Goal: Find specific page/section: Find specific page/section

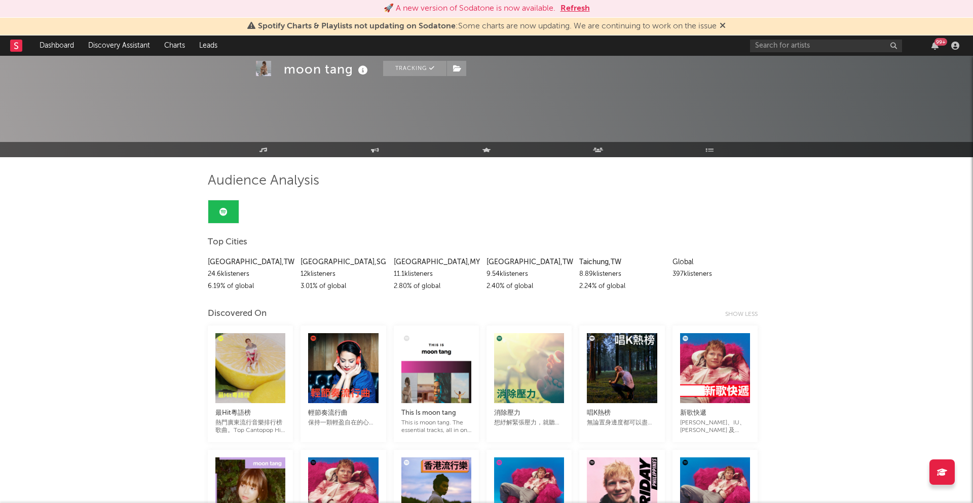
scroll to position [138, 0]
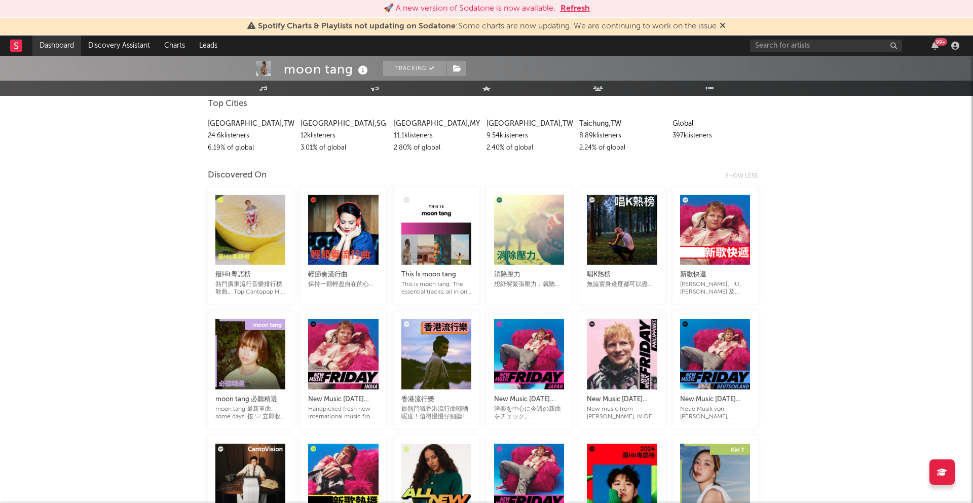
click at [62, 41] on link "Dashboard" at bounding box center [56, 45] width 49 height 20
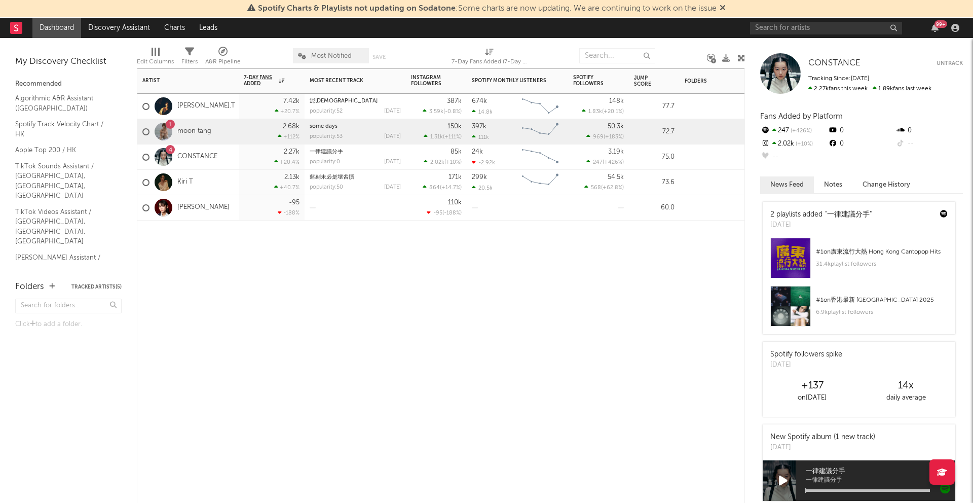
click at [218, 131] on div "1 moon tang" at bounding box center [187, 131] width 101 height 25
